Goal: Information Seeking & Learning: Learn about a topic

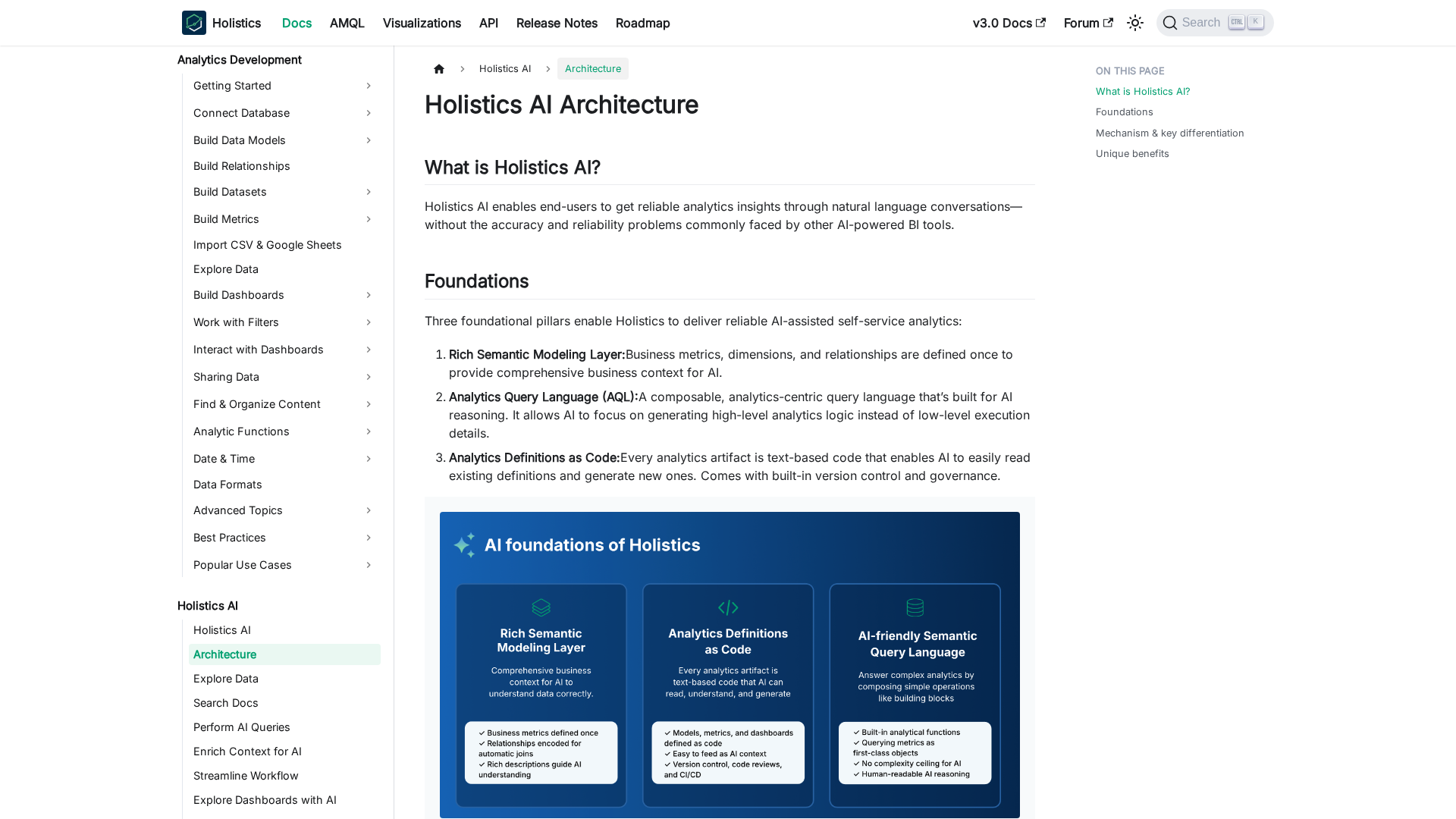
scroll to position [233, 0]
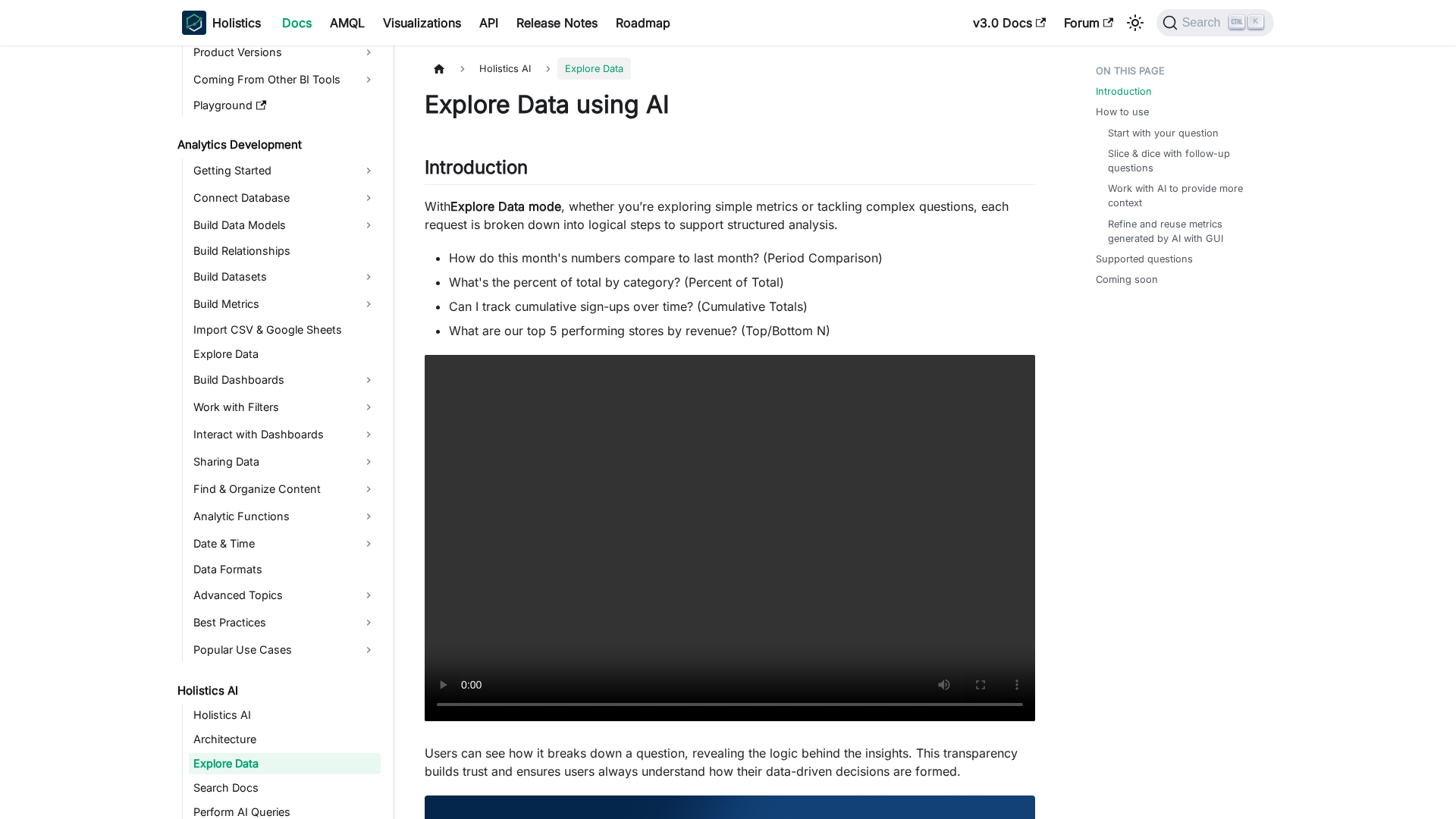
scroll to position [258, 0]
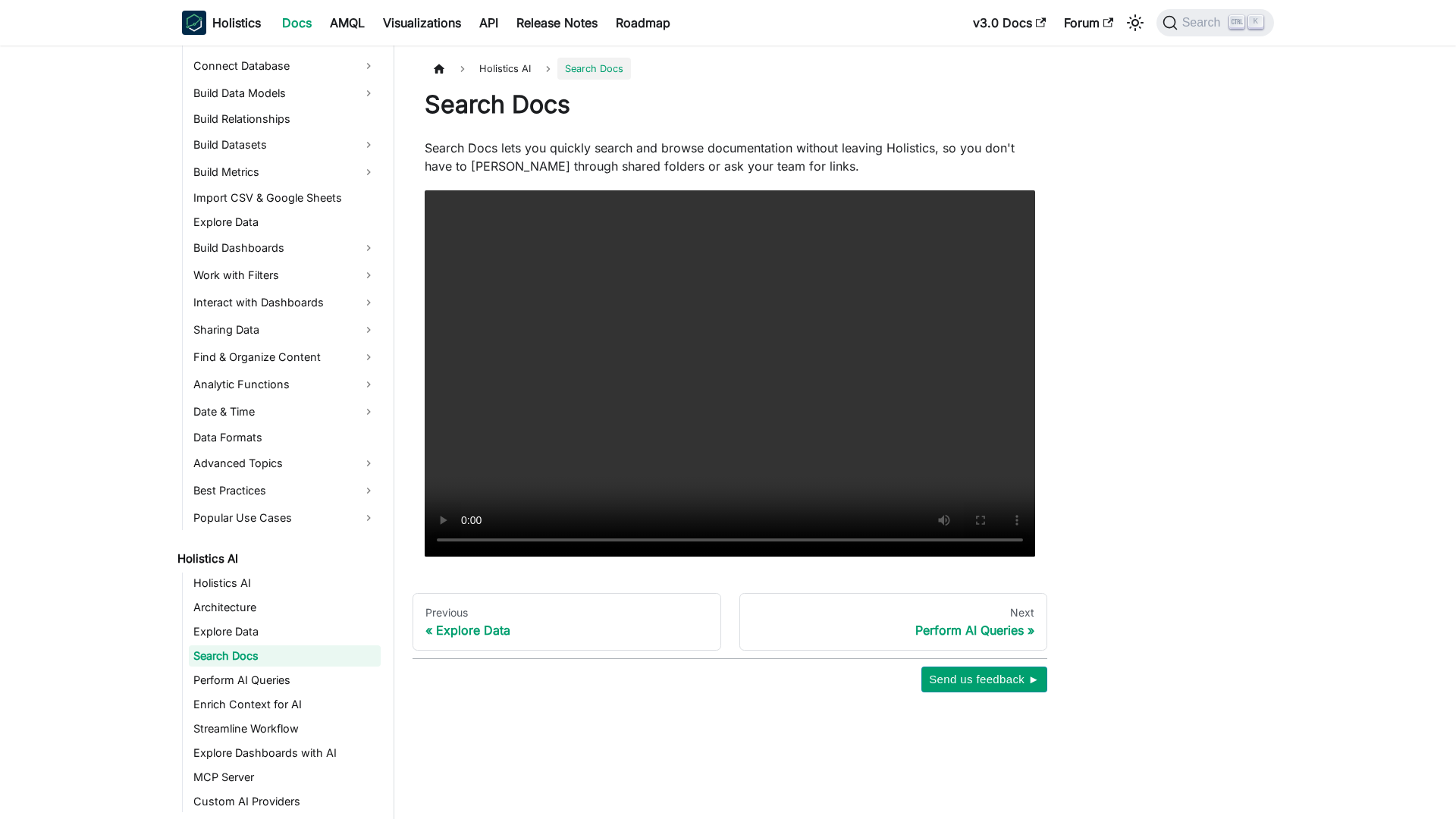
scroll to position [282, 0]
